Goal: Task Accomplishment & Management: Manage account settings

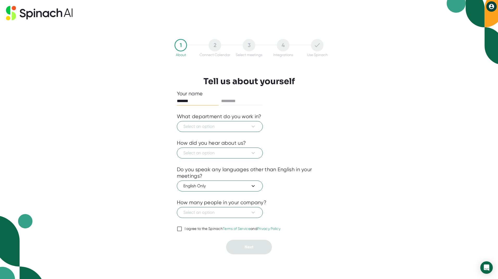
type input "******"
type input "*******"
click at [220, 126] on span "Select an option" at bounding box center [219, 127] width 73 height 6
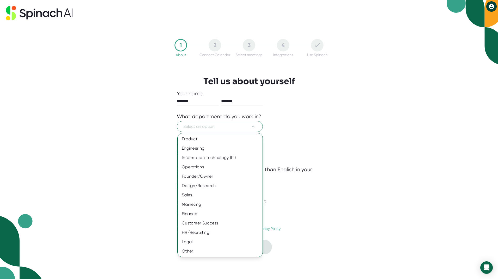
click at [197, 206] on div "Marketing" at bounding box center [219, 204] width 85 height 9
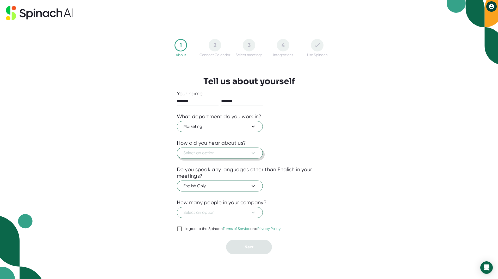
click at [202, 154] on span "Select an option" at bounding box center [219, 153] width 73 height 6
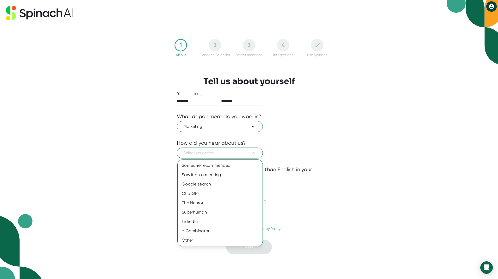
click at [203, 163] on div "Someone recommended" at bounding box center [219, 165] width 85 height 9
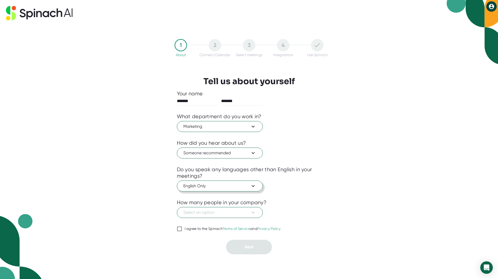
click at [208, 187] on span "English Only" at bounding box center [219, 186] width 73 height 6
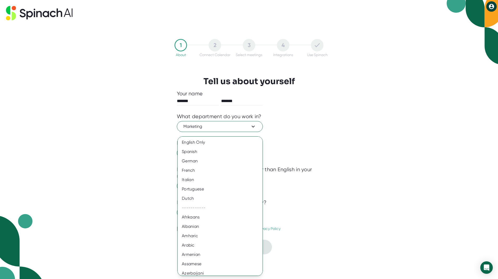
drag, startPoint x: 314, startPoint y: 219, endPoint x: 302, endPoint y: 214, distance: 12.0
click at [310, 217] on div at bounding box center [249, 139] width 498 height 279
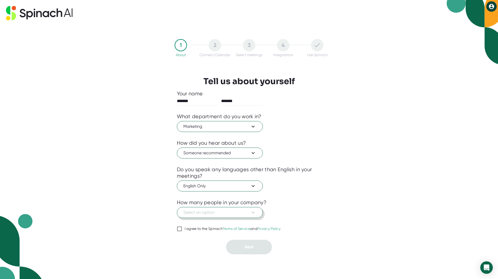
click at [256, 213] on icon at bounding box center [253, 213] width 6 height 6
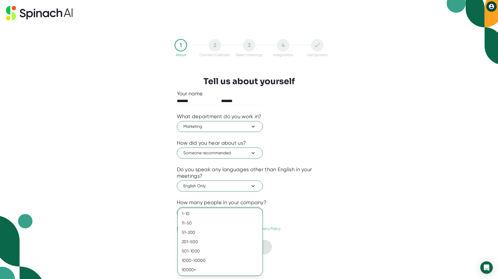
click at [213, 255] on div "501-1000" at bounding box center [219, 251] width 85 height 9
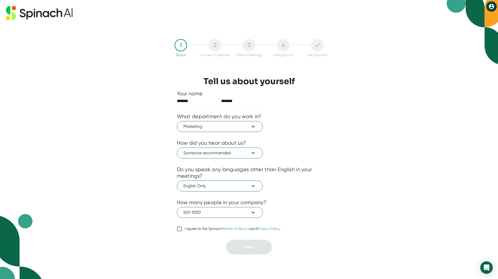
click at [177, 229] on input "I agree to the Spinach Terms of Service and Privacy Policy" at bounding box center [179, 229] width 5 height 6
checkbox input "true"
click at [243, 246] on button "Next" at bounding box center [249, 247] width 46 height 15
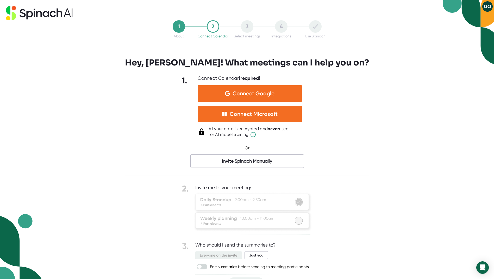
click at [247, 116] on div "Connect Microsoft" at bounding box center [254, 114] width 48 height 7
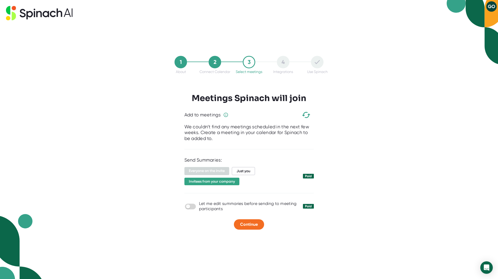
drag, startPoint x: 188, startPoint y: 207, endPoint x: 203, endPoint y: 209, distance: 14.8
click at [203, 209] on div "Let me edit summaries before sending to meeting participants Paid" at bounding box center [248, 206] width 129 height 10
drag, startPoint x: 189, startPoint y: 206, endPoint x: 195, endPoint y: 209, distance: 6.3
click at [195, 209] on span at bounding box center [190, 206] width 11 height 5
drag, startPoint x: 187, startPoint y: 207, endPoint x: 196, endPoint y: 209, distance: 8.4
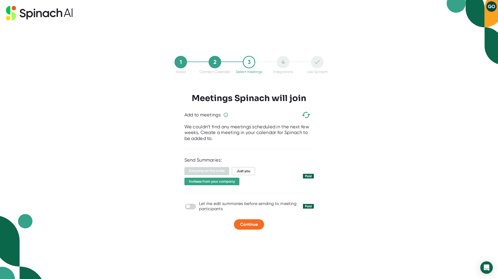
click at [196, 209] on div "Let me edit summaries before sending to meeting participants Paid" at bounding box center [248, 206] width 129 height 10
click at [192, 207] on input "checkbox" at bounding box center [187, 207] width 15 height 5
checkbox input "true"
click at [246, 226] on span "Continue" at bounding box center [249, 224] width 18 height 5
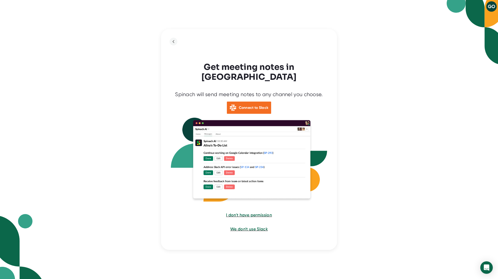
click at [390, 138] on div "GO Get meeting notes in Slack Spinach will send meeting notes to any channel yo…" at bounding box center [249, 139] width 498 height 279
click at [244, 227] on span "We don't use Slack" at bounding box center [248, 229] width 37 height 5
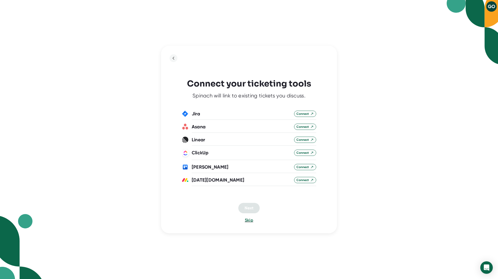
click at [248, 221] on span "Skip" at bounding box center [249, 220] width 8 height 5
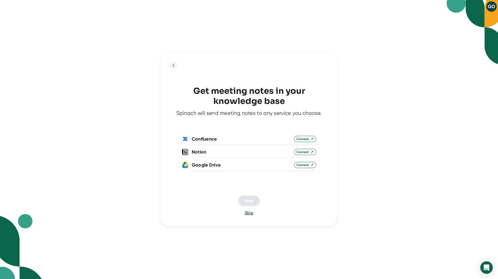
click at [248, 215] on span "Skip" at bounding box center [249, 213] width 8 height 5
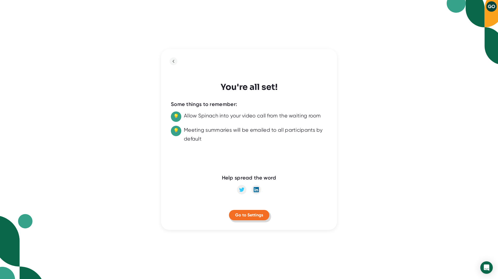
click at [248, 217] on span "Go to Settings" at bounding box center [249, 215] width 28 height 5
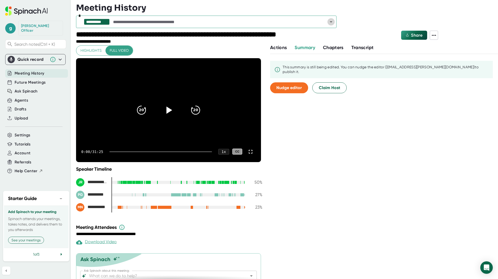
click at [330, 21] on icon "Open" at bounding box center [331, 22] width 6 height 6
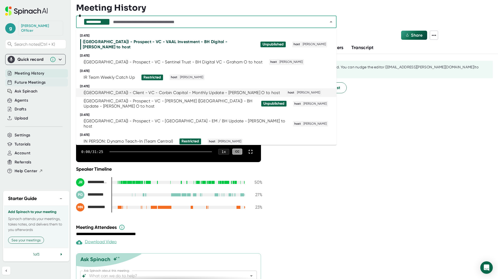
click at [19, 80] on span "Future Meetings" at bounding box center [30, 83] width 31 height 6
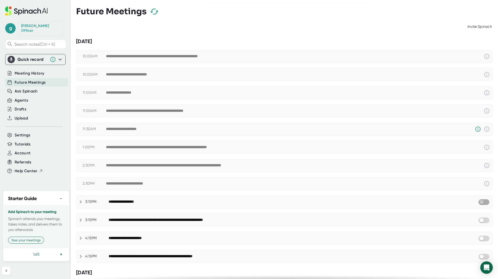
drag, startPoint x: 477, startPoint y: 204, endPoint x: 483, endPoint y: 202, distance: 6.3
click at [483, 202] on input "checkbox" at bounding box center [481, 202] width 15 height 5
drag, startPoint x: 476, startPoint y: 222, endPoint x: 484, endPoint y: 221, distance: 7.9
click at [484, 221] on input "checkbox" at bounding box center [481, 220] width 15 height 5
drag, startPoint x: 481, startPoint y: 203, endPoint x: 468, endPoint y: 203, distance: 13.8
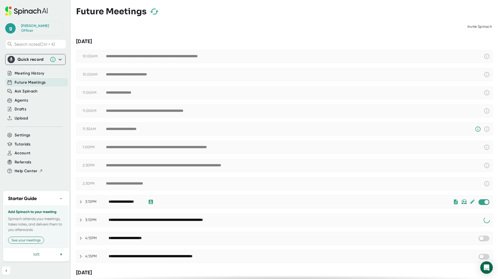
click at [468, 203] on div at bounding box center [473, 202] width 40 height 6
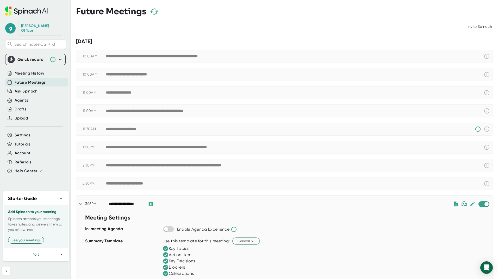
drag, startPoint x: 480, startPoint y: 205, endPoint x: 475, endPoint y: 205, distance: 5.5
click at [478, 205] on span at bounding box center [483, 205] width 11 height 6
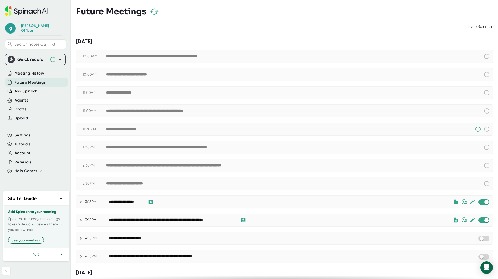
click at [472, 202] on div at bounding box center [473, 202] width 40 height 6
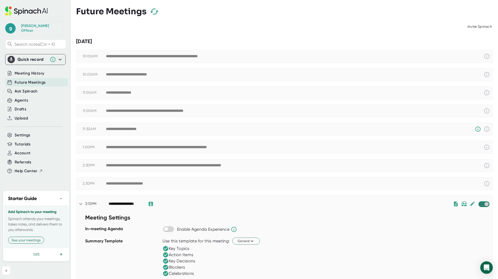
click at [479, 204] on input "checkbox" at bounding box center [486, 204] width 15 height 5
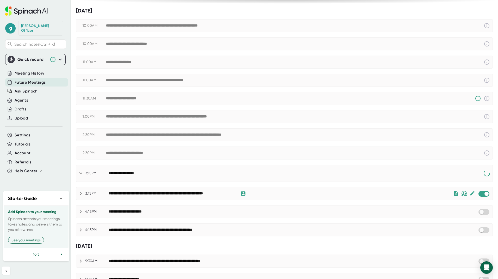
scroll to position [33, 0]
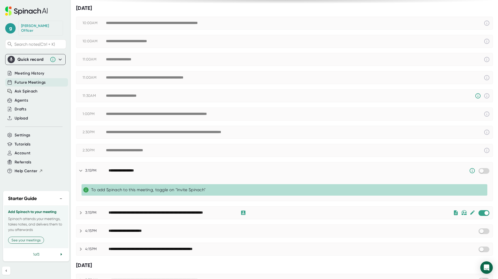
click at [81, 213] on icon at bounding box center [81, 213] width 6 height 6
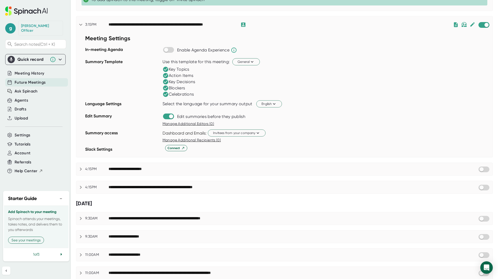
scroll to position [222, 0]
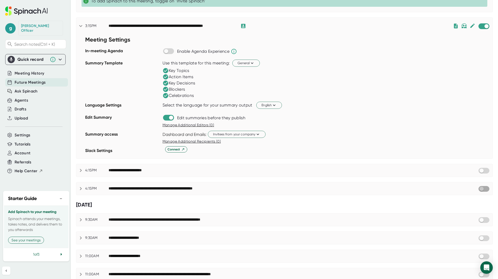
click at [483, 189] on input "checkbox" at bounding box center [481, 189] width 15 height 5
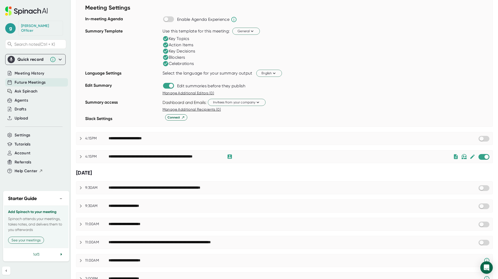
scroll to position [257, 0]
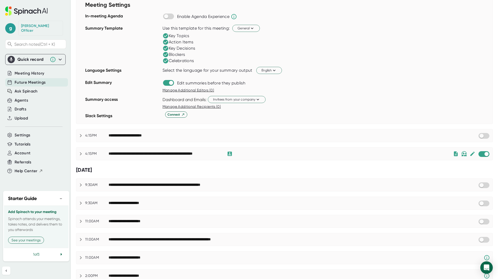
drag, startPoint x: 477, startPoint y: 187, endPoint x: 485, endPoint y: 186, distance: 7.8
click at [485, 186] on div at bounding box center [484, 185] width 12 height 6
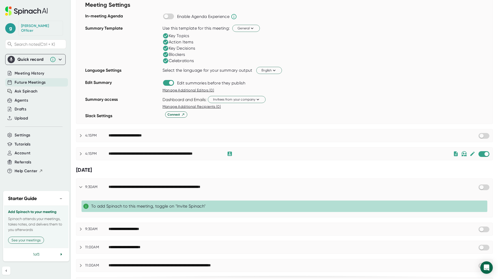
drag, startPoint x: 478, startPoint y: 188, endPoint x: 486, endPoint y: 188, distance: 8.3
click at [486, 188] on div at bounding box center [485, 187] width 15 height 6
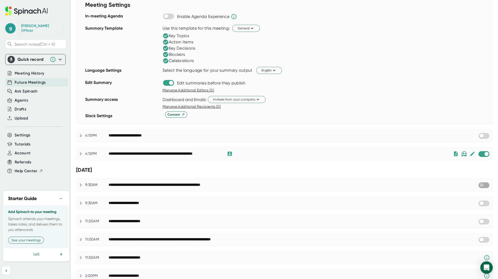
click at [481, 186] on input "checkbox" at bounding box center [481, 185] width 15 height 5
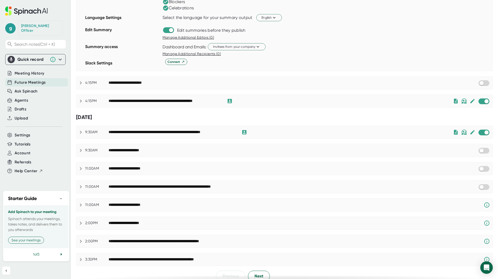
scroll to position [311, 0]
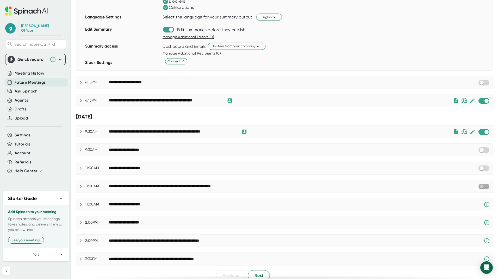
drag, startPoint x: 477, startPoint y: 187, endPoint x: 484, endPoint y: 187, distance: 6.6
click at [484, 187] on input "checkbox" at bounding box center [481, 186] width 15 height 5
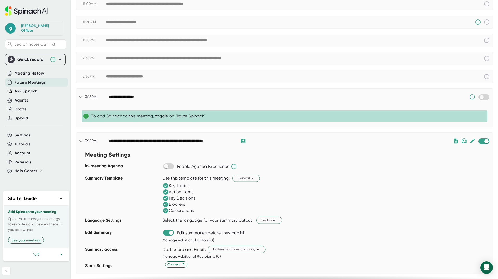
scroll to position [97, 0]
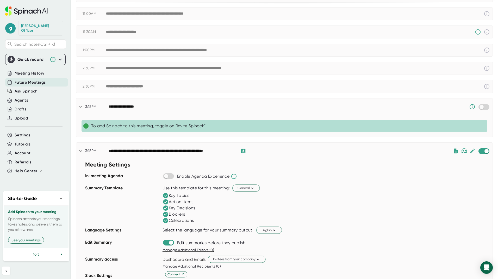
click at [34, 80] on span "Future Meetings" at bounding box center [30, 83] width 31 height 6
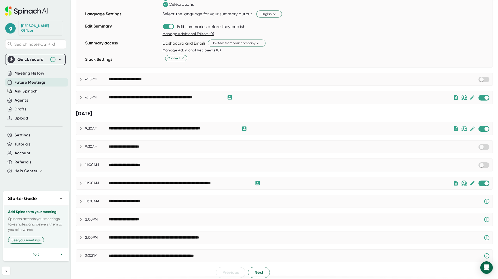
scroll to position [317, 0]
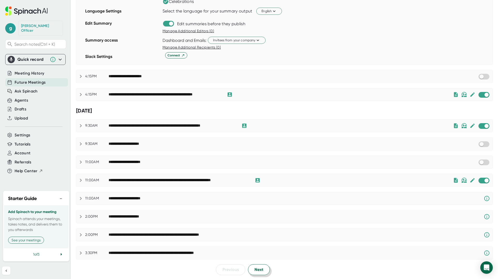
click at [252, 270] on button "Next" at bounding box center [259, 270] width 22 height 11
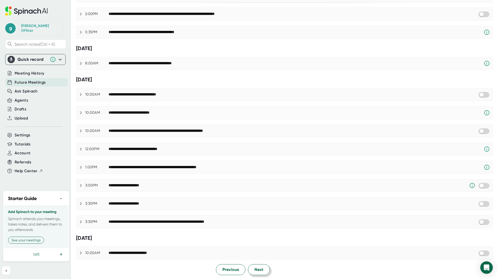
scroll to position [0, 0]
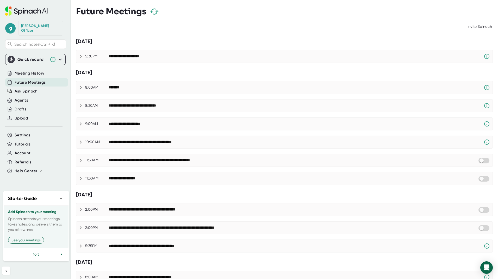
drag, startPoint x: 476, startPoint y: 159, endPoint x: 487, endPoint y: 160, distance: 10.7
click at [488, 160] on div "**********" at bounding box center [284, 160] width 416 height 13
drag, startPoint x: 476, startPoint y: 160, endPoint x: 485, endPoint y: 161, distance: 8.6
click at [485, 161] on div at bounding box center [484, 160] width 12 height 6
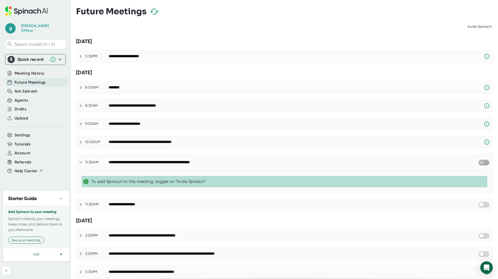
drag, startPoint x: 477, startPoint y: 164, endPoint x: 483, endPoint y: 164, distance: 6.3
click at [483, 164] on input "checkbox" at bounding box center [481, 163] width 15 height 5
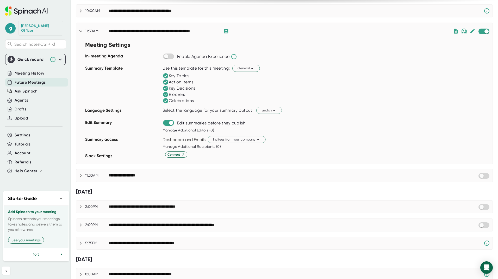
scroll to position [136, 0]
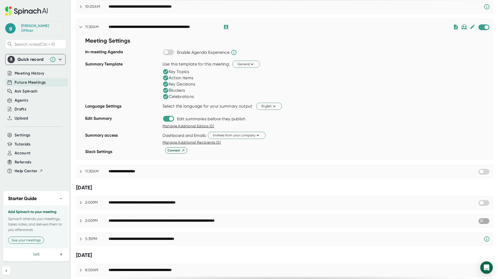
click at [477, 221] on input "checkbox" at bounding box center [481, 221] width 15 height 5
